Goal: Check status: Check status

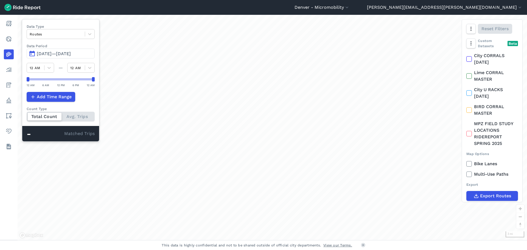
click at [58, 55] on span "[DATE]—[DATE]" at bounding box center [54, 53] width 34 height 5
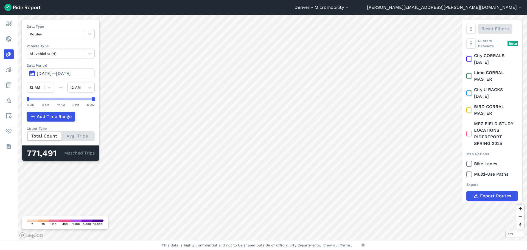
click at [54, 72] on span "[DATE]—[DATE]" at bounding box center [54, 73] width 34 height 5
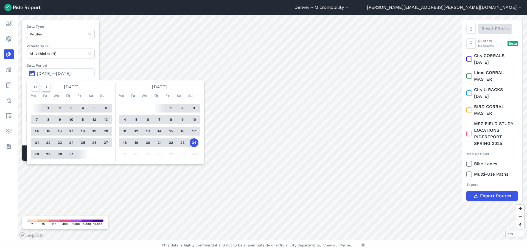
click at [45, 89] on icon "button" at bounding box center [46, 86] width 5 height 5
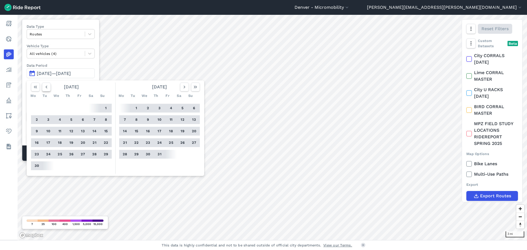
click at [45, 89] on icon "button" at bounding box center [46, 86] width 5 height 5
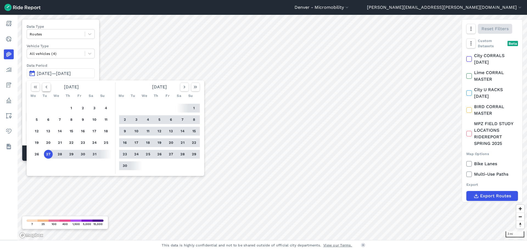
click at [45, 89] on icon "button" at bounding box center [46, 86] width 5 height 5
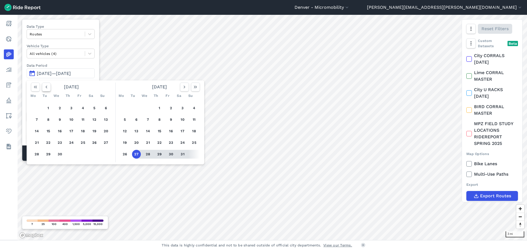
click at [45, 89] on icon "button" at bounding box center [46, 86] width 5 height 5
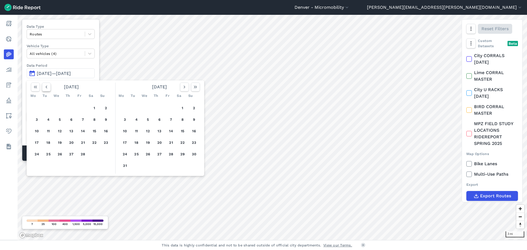
click at [45, 89] on icon "button" at bounding box center [46, 86] width 5 height 5
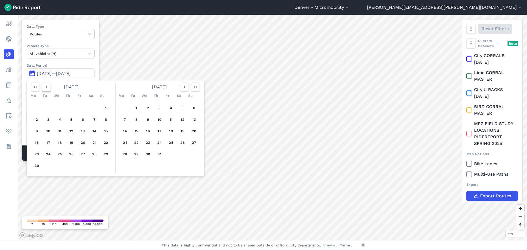
click at [45, 89] on icon "button" at bounding box center [46, 86] width 5 height 5
click at [70, 107] on button "1" at bounding box center [71, 108] width 9 height 9
click at [196, 85] on icon "button" at bounding box center [195, 86] width 5 height 5
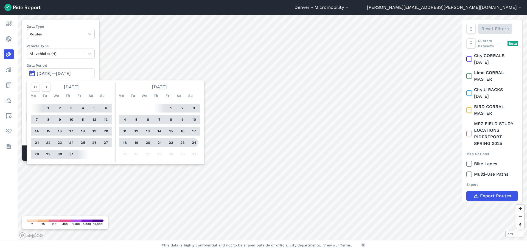
click at [196, 144] on button "24" at bounding box center [194, 142] width 9 height 9
